Goal: Task Accomplishment & Management: Use online tool/utility

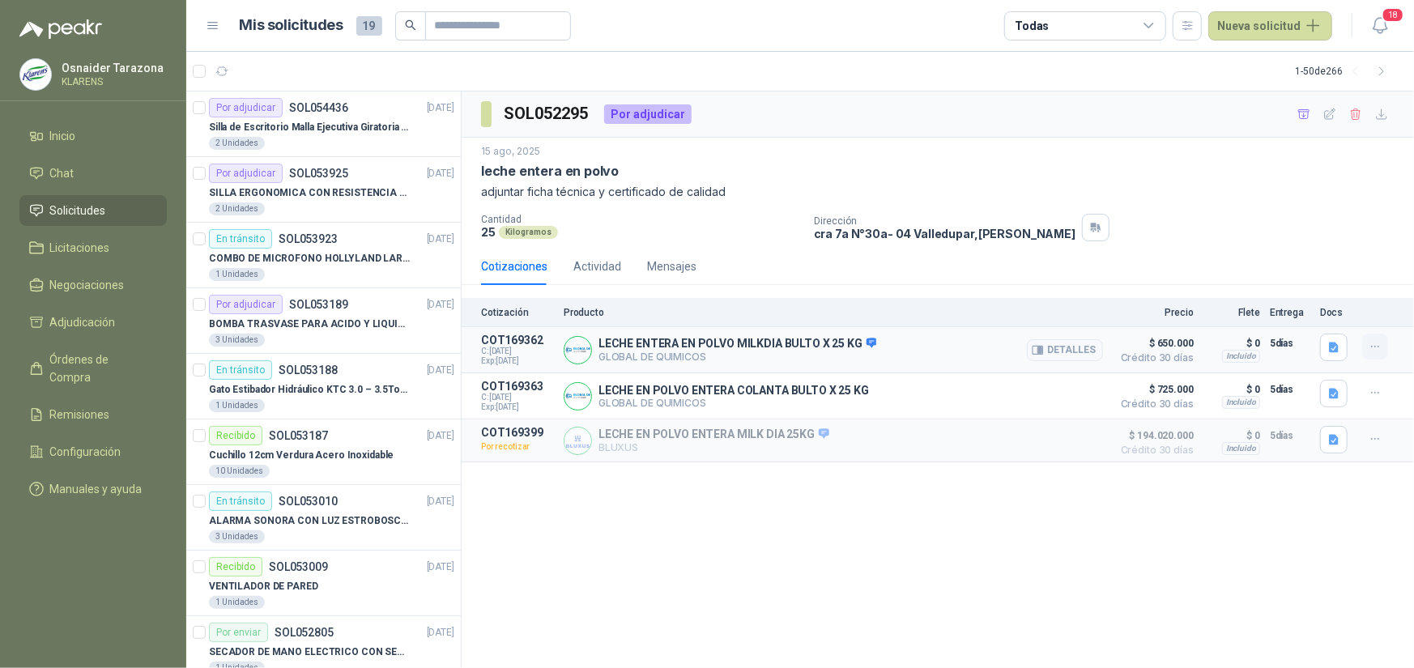
click at [1369, 346] on icon "button" at bounding box center [1376, 347] width 14 height 14
click at [705, 344] on p "LECHE ENTERA EN POLVO MILKDIA BULTO X 25 KG" at bounding box center [738, 344] width 278 height 15
click at [1305, 112] on icon "button" at bounding box center [1304, 115] width 14 height 14
click at [108, 317] on span "Adjudicación" at bounding box center [83, 322] width 66 height 18
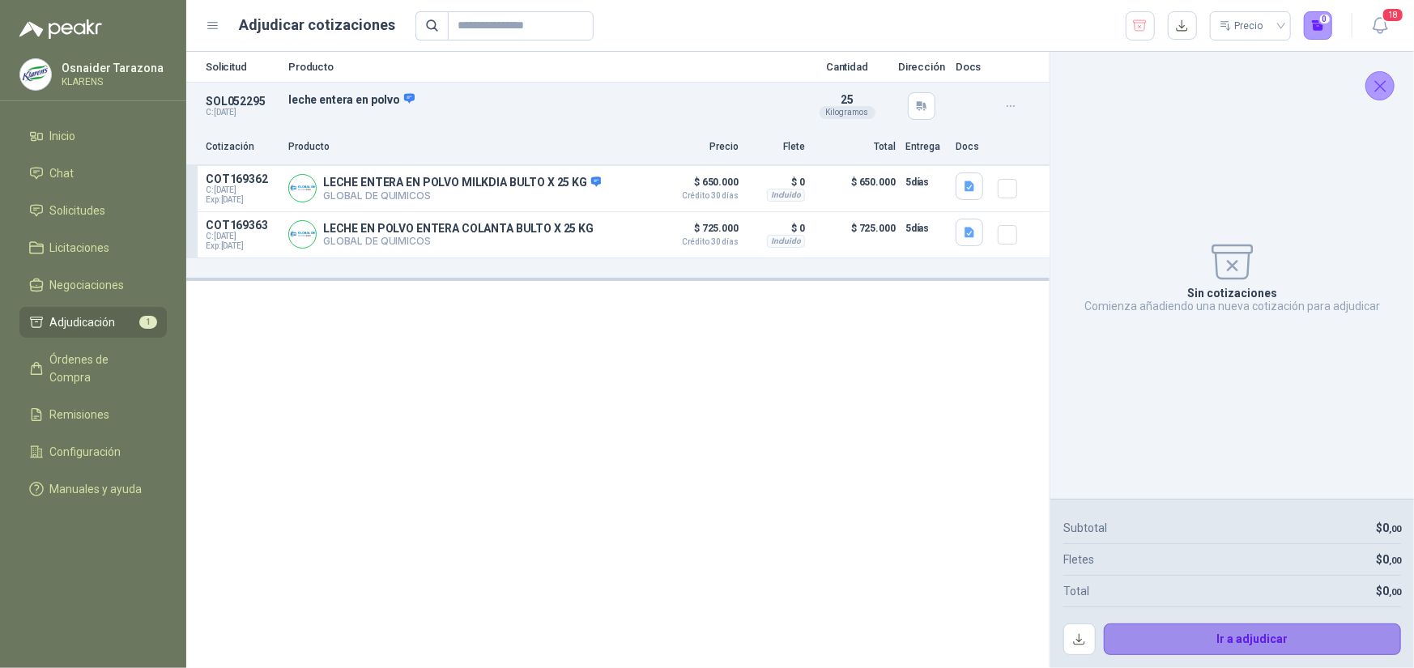
click at [1286, 644] on button "Ir a adjudicar" at bounding box center [1253, 640] width 298 height 32
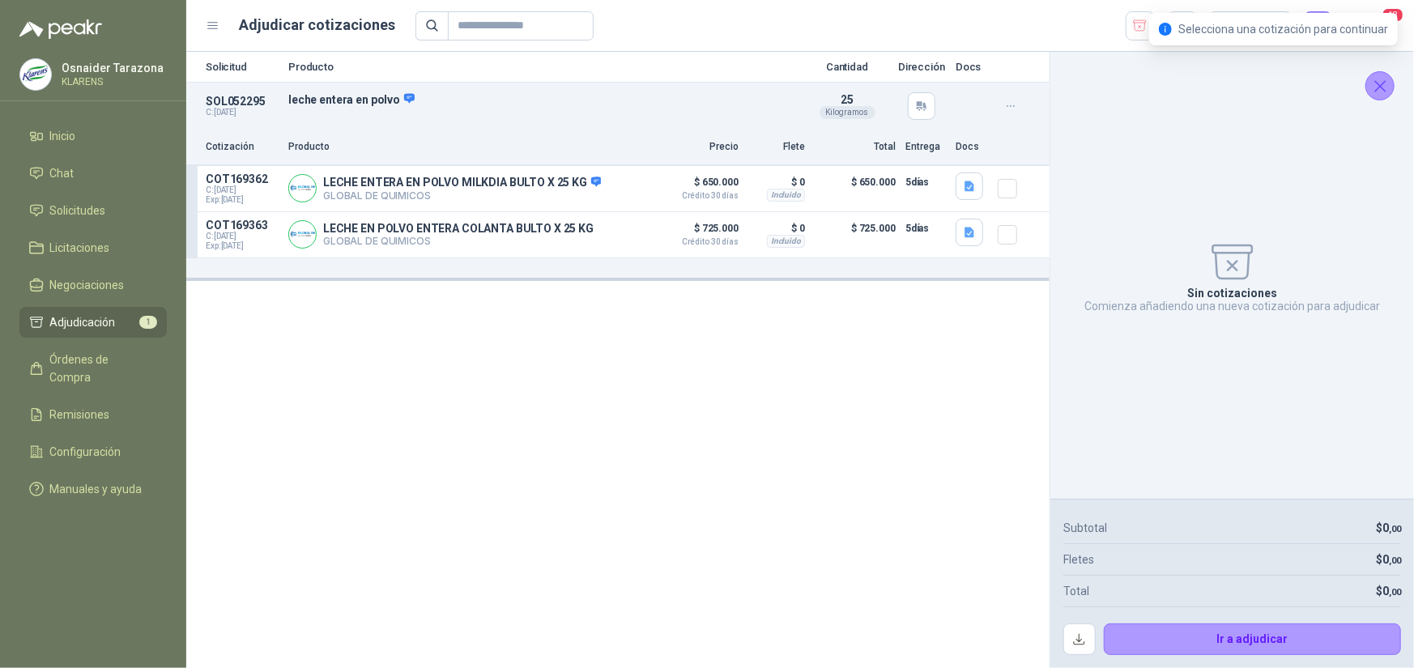
click at [1377, 80] on icon "Cerrar" at bounding box center [1380, 86] width 20 height 20
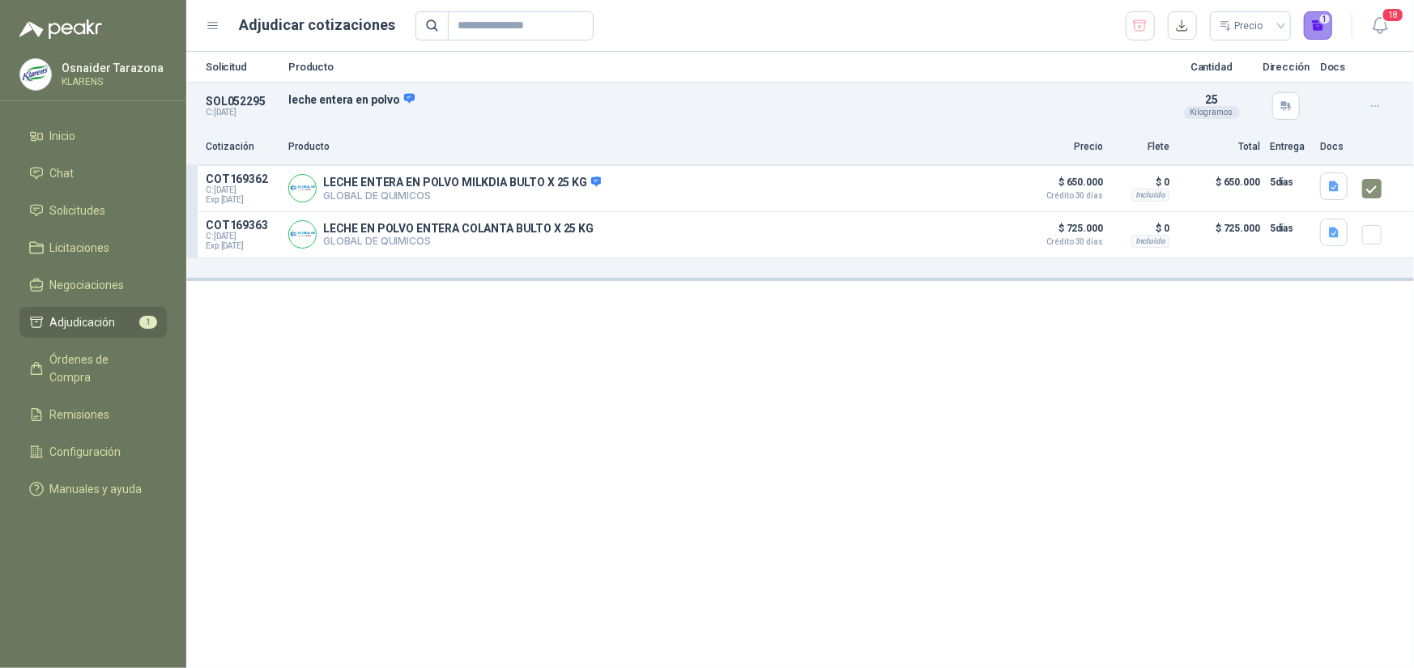
click at [1320, 21] on button "1" at bounding box center [1318, 25] width 29 height 29
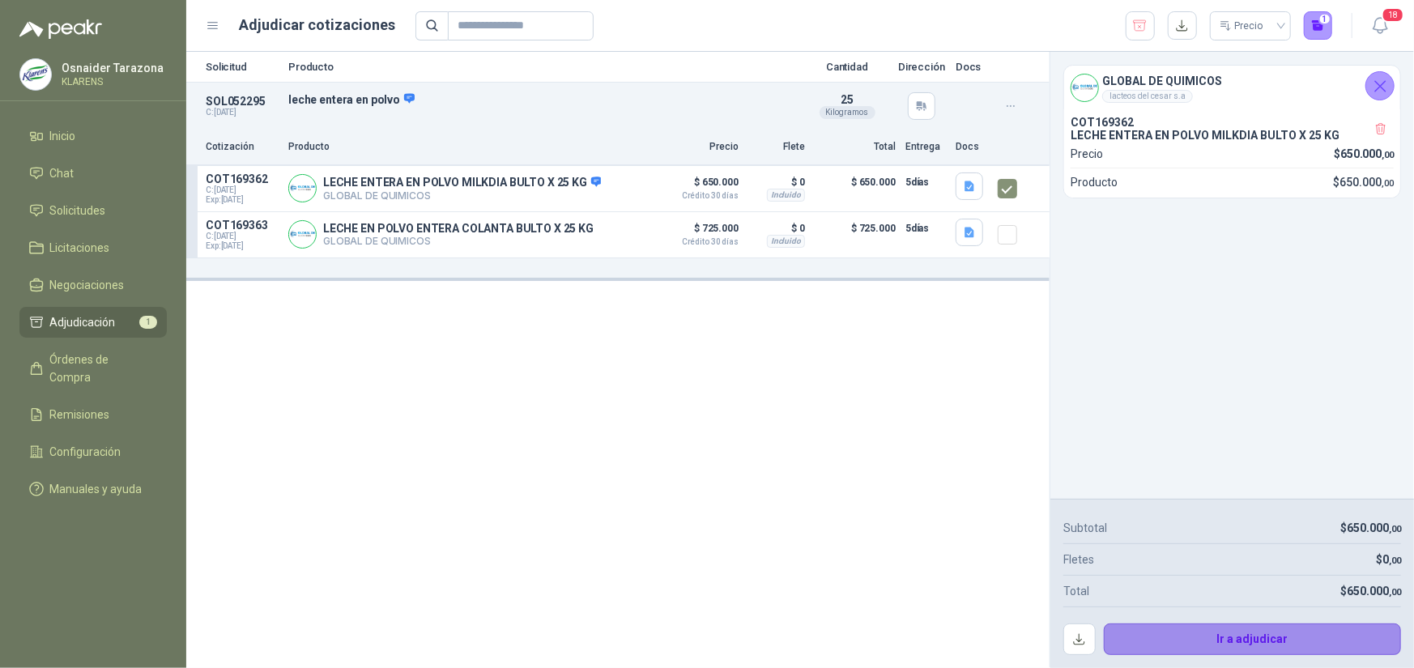
click at [1293, 644] on button "Ir a adjudicar" at bounding box center [1253, 640] width 298 height 32
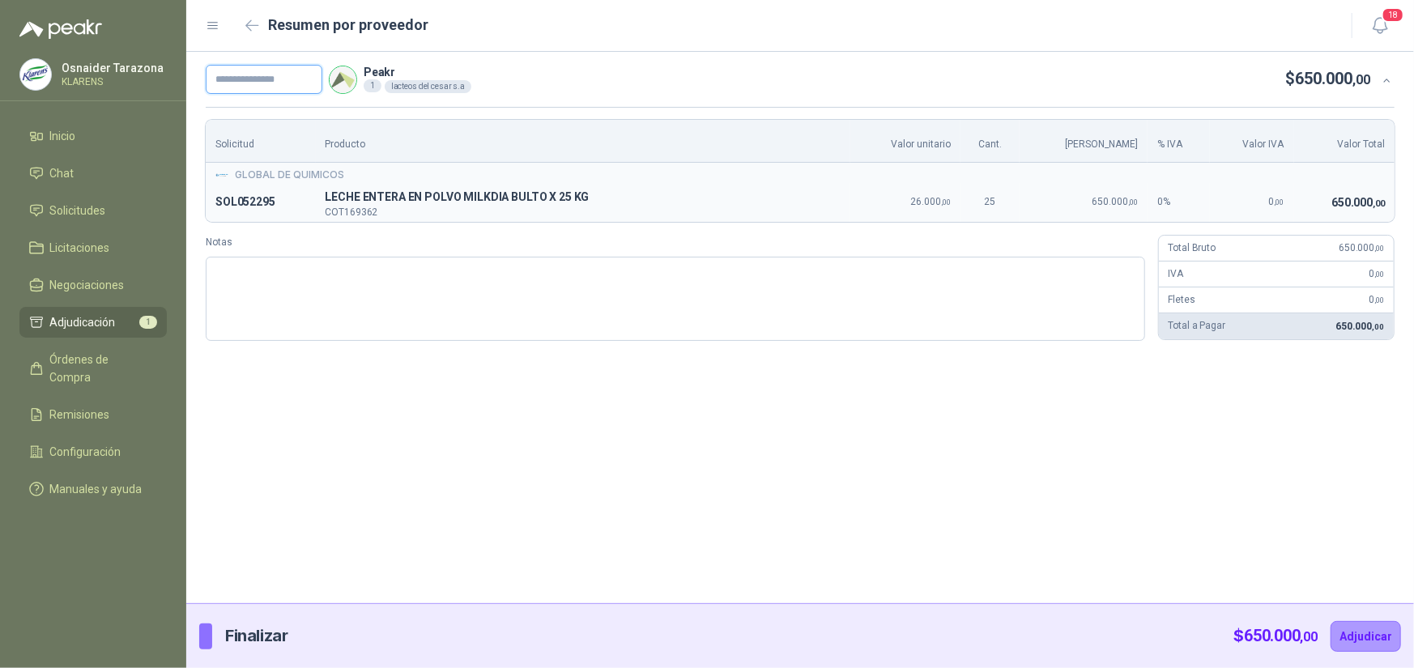
click at [246, 73] on input "text" at bounding box center [264, 79] width 117 height 29
type input "*****"
click at [1390, 642] on button "Adjudicar" at bounding box center [1366, 636] width 70 height 31
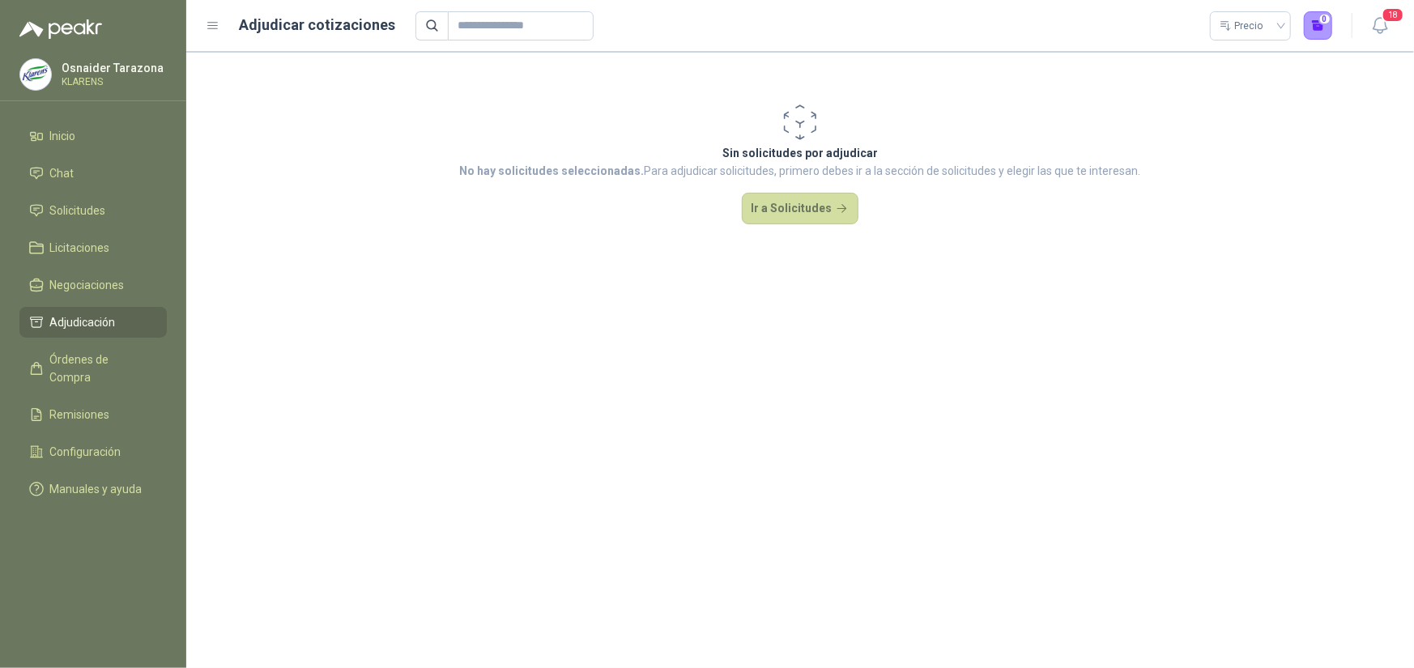
click at [495, 241] on div "Sin solicitudes por adjudicar No hay solicitudes seleccionadas. Para adjudicar …" at bounding box center [800, 162] width 1228 height 221
click at [73, 74] on p "[PERSON_NAME]" at bounding box center [113, 67] width 102 height 11
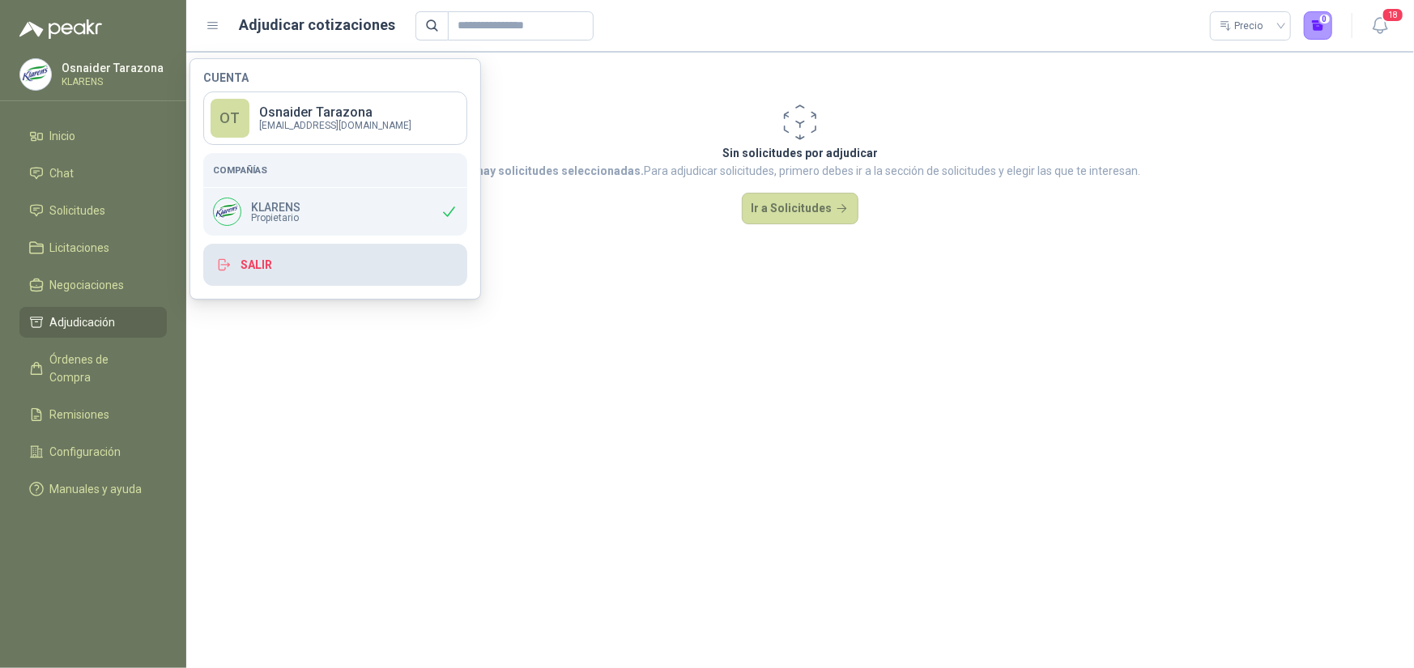
click at [250, 270] on button "Salir" at bounding box center [335, 265] width 264 height 42
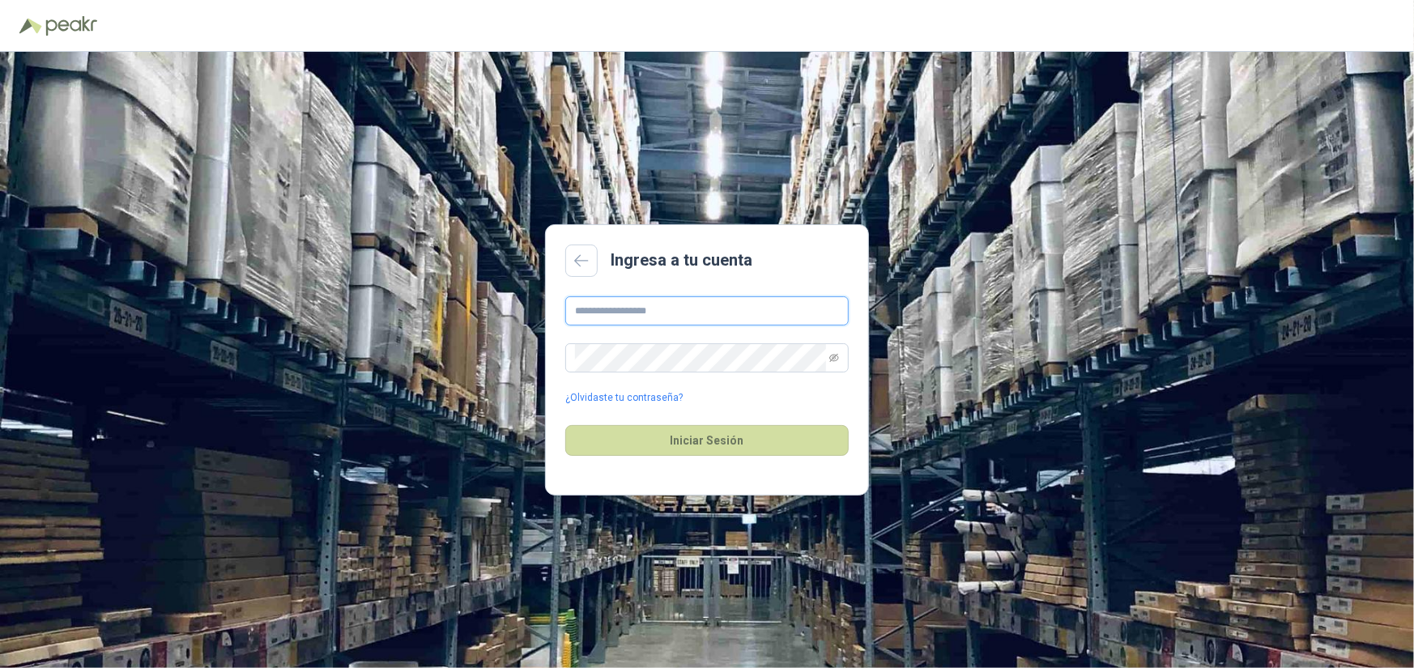
click at [796, 314] on input "text" at bounding box center [706, 310] width 283 height 29
type input "**********"
click at [719, 447] on button "Iniciar Sesión" at bounding box center [706, 440] width 283 height 31
